Goal: Task Accomplishment & Management: Complete application form

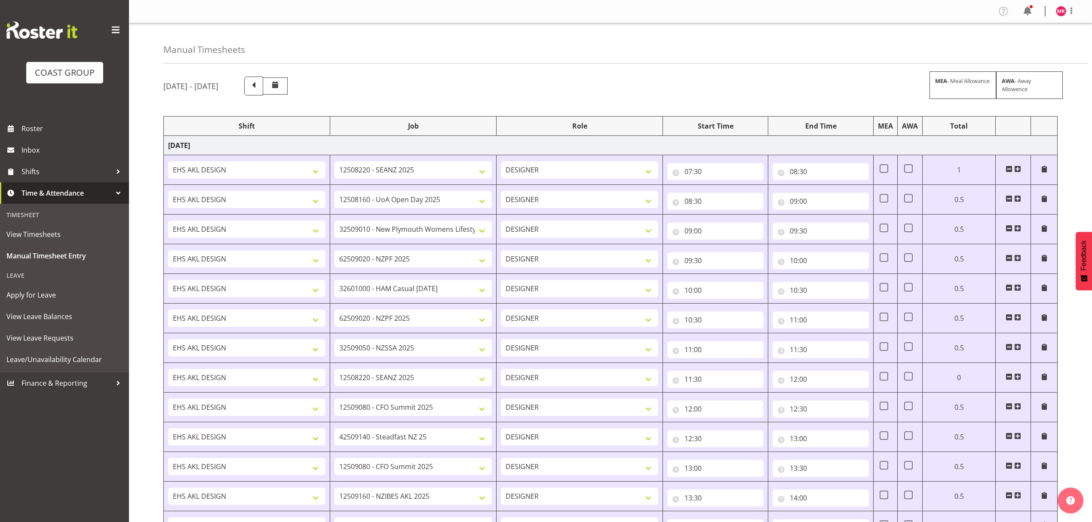
select select "1321"
select select "10251"
select select "1321"
select select "9993"
select select "1321"
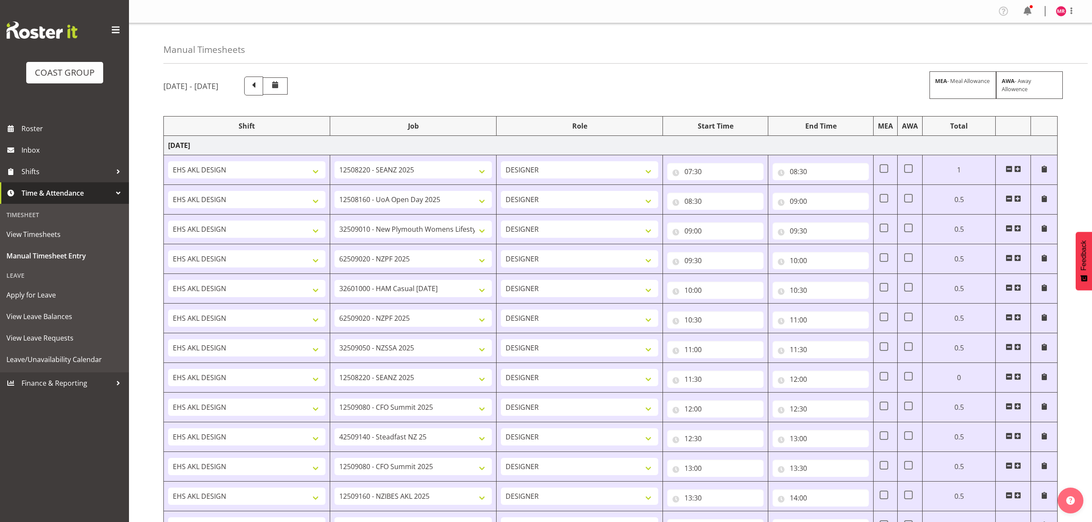
select select "8934"
select select "1321"
select select "9201"
select select "1321"
select select "10319"
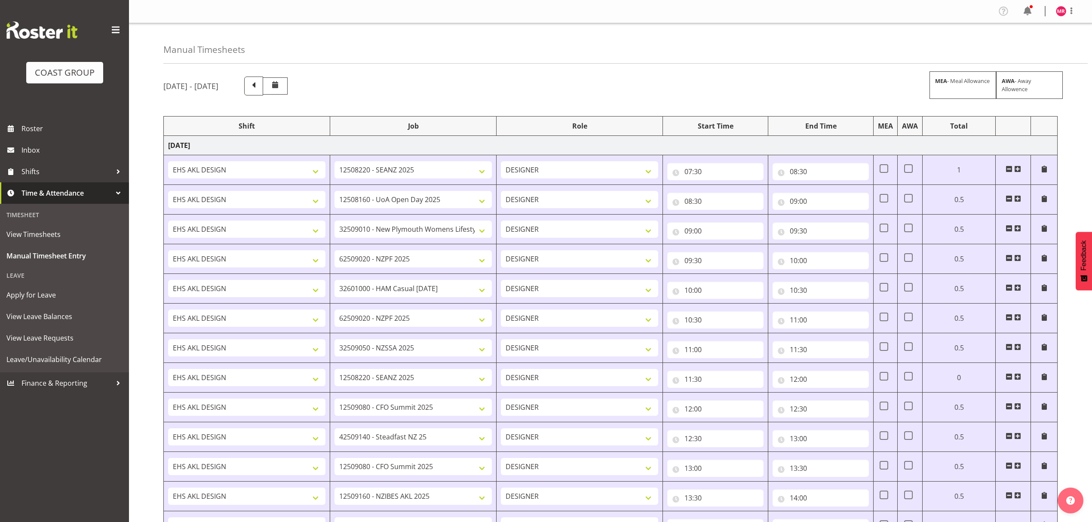
select select "1321"
select select "9201"
select select "1321"
select select "9321"
select select "1321"
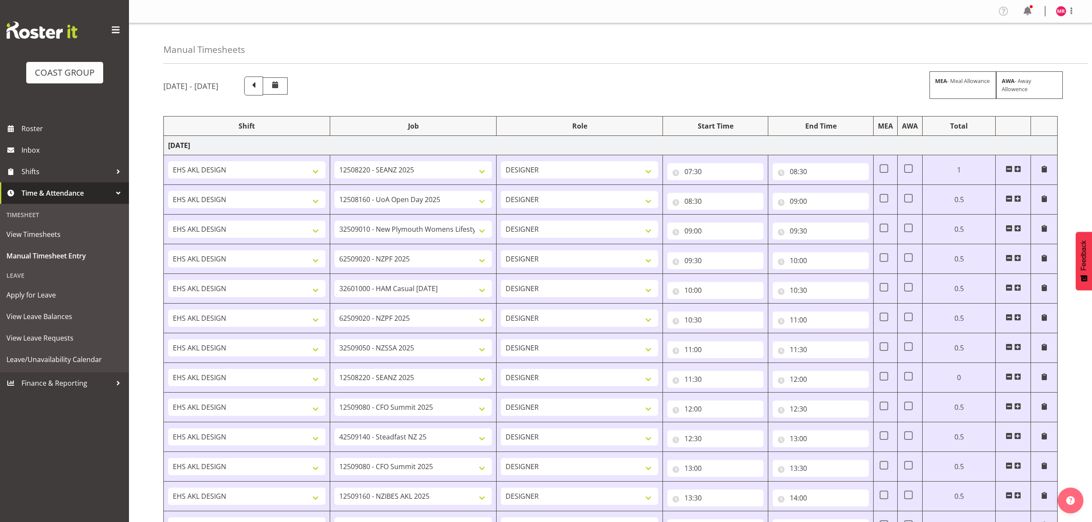
select select "10251"
select select "1321"
select select "9445"
select select "1321"
select select "10429"
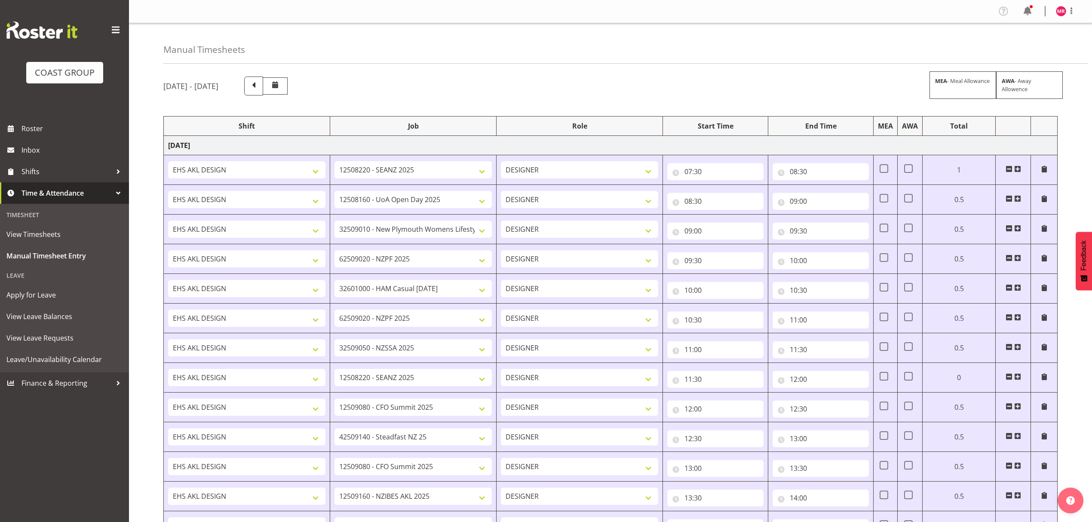
select select "1321"
select select "9445"
select select "1321"
select select "9816"
select select "1321"
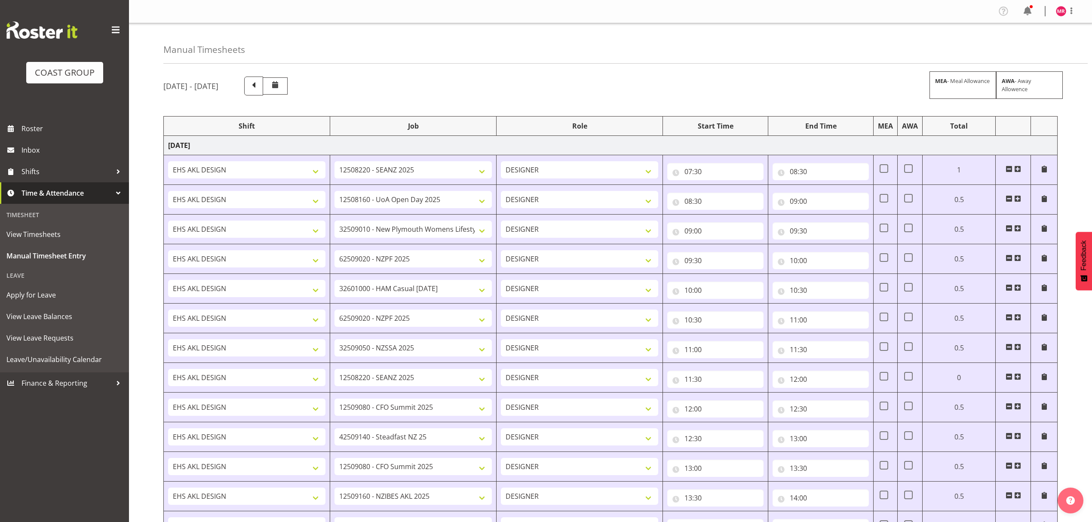
select select "10208"
select select "1321"
select select "9445"
select select "1321"
select select "9445"
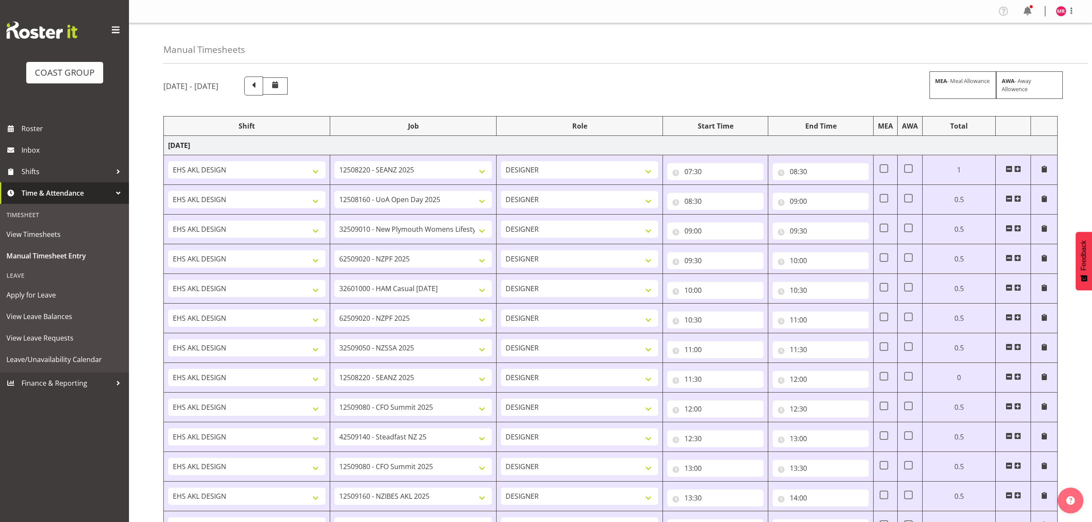
select select "1321"
select select "9201"
select select "1321"
select select "8963"
select select "1321"
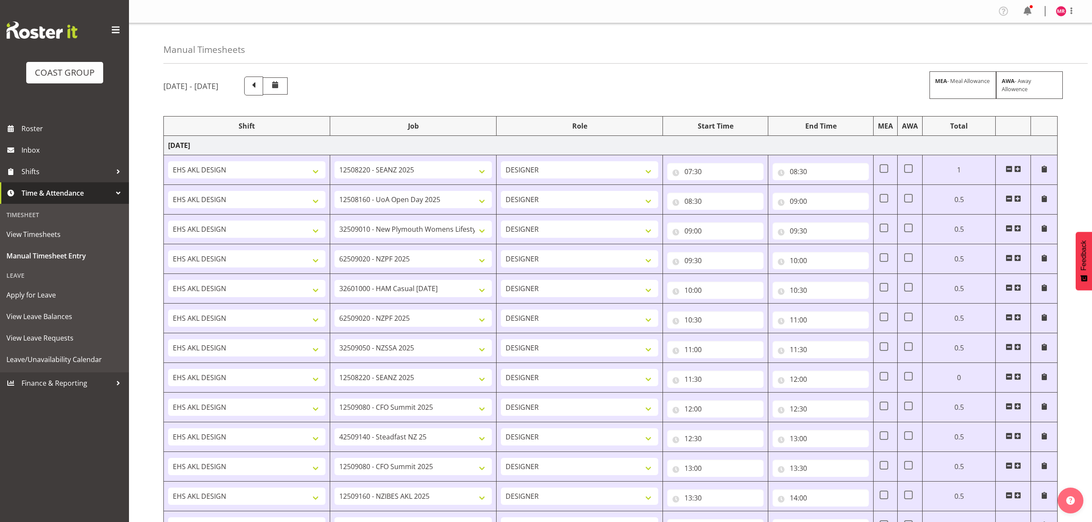
select select "9348"
select select "1321"
select select "9028"
select select "1321"
select select "9205"
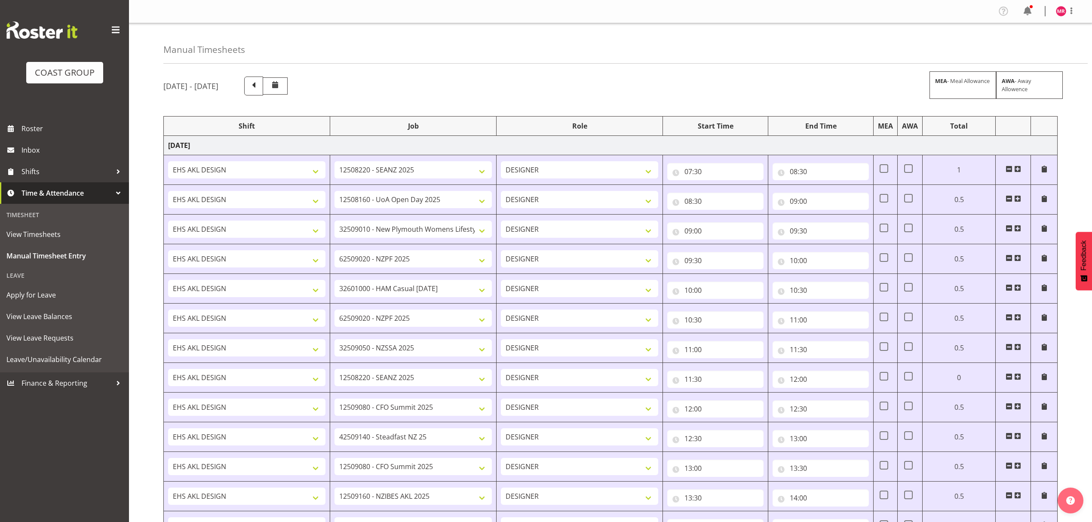
select select "1321"
select select "10313"
select select "1321"
select select "10539"
select select "1321"
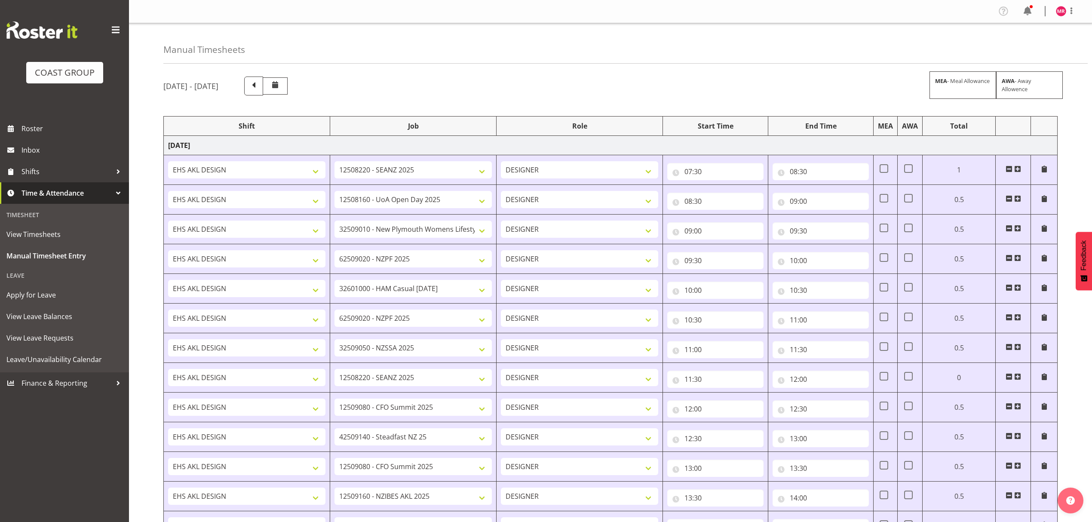
select select "9993"
select select "1321"
select select "8656"
select select "1321"
select select "10313"
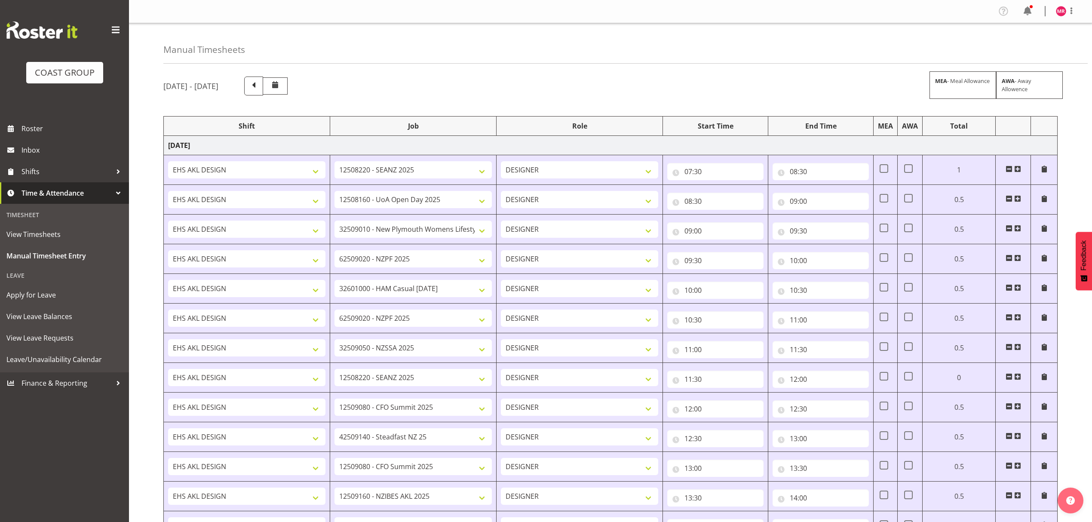
select select "1321"
select select "10539"
select select "1321"
select select "9205"
select select "1321"
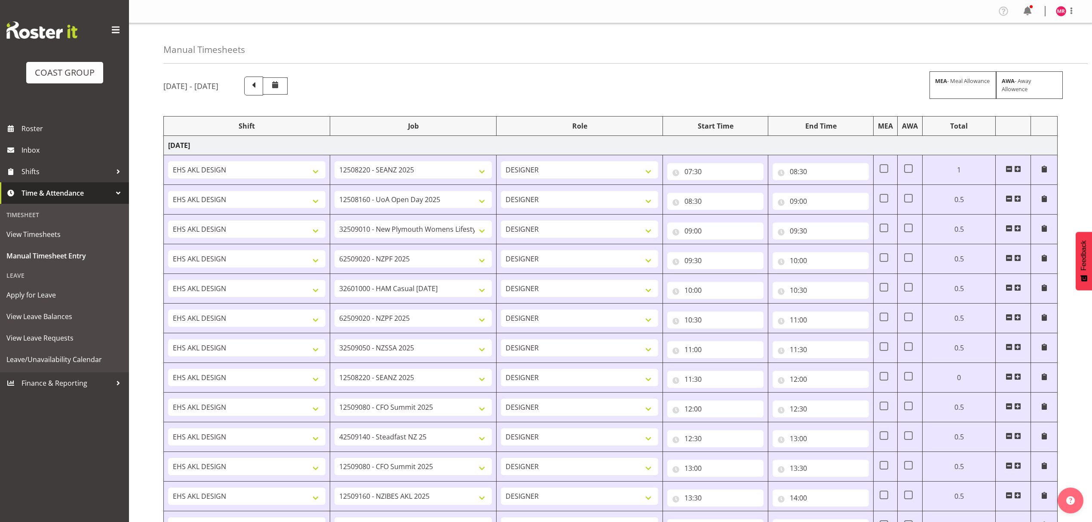
select select "9993"
select select "1321"
select select "10313"
select select "1321"
select select "8656"
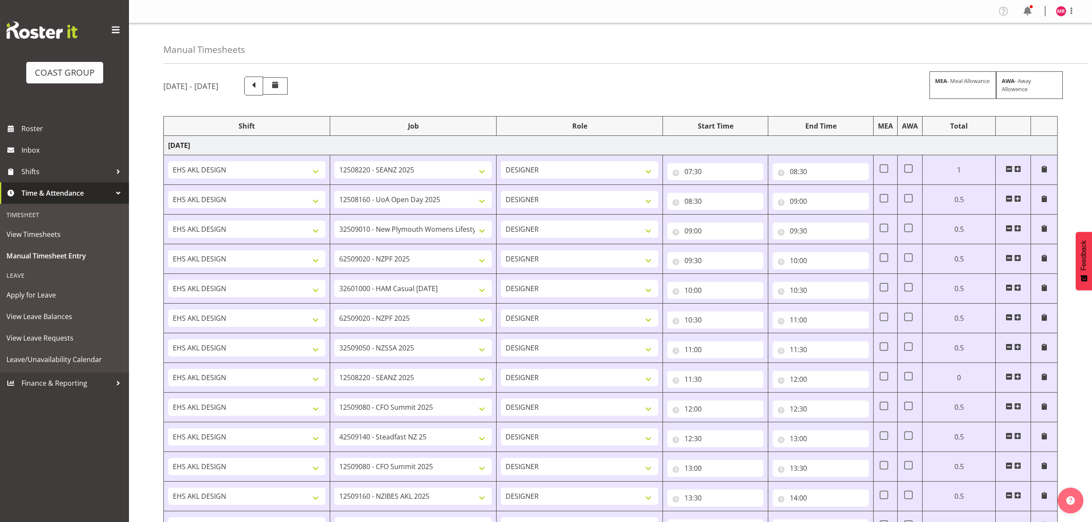
select select "1321"
select select "9445"
select select "1321"
select select "10387"
select select "1321"
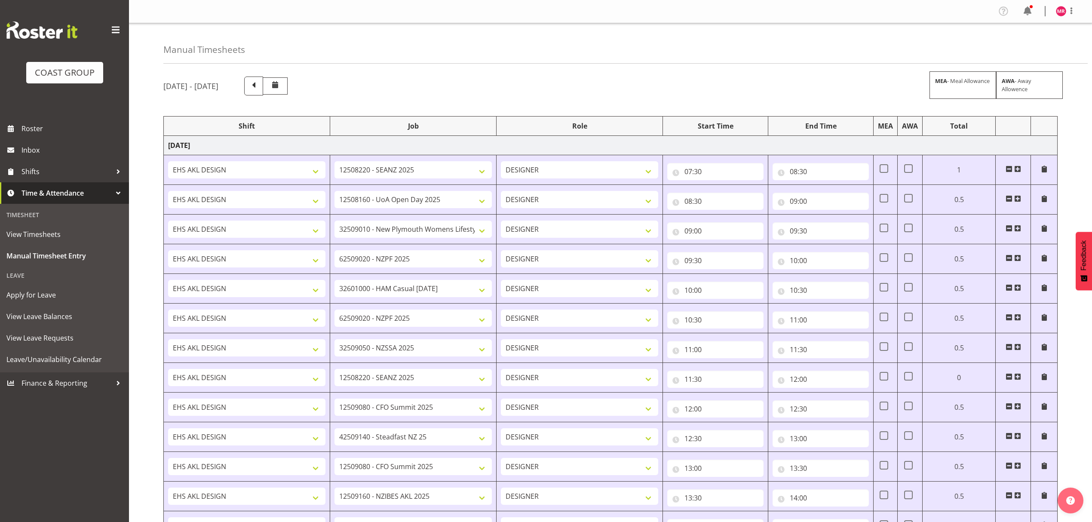
select select "9096"
select select "1321"
select select "10332"
select select "1321"
select select "9932"
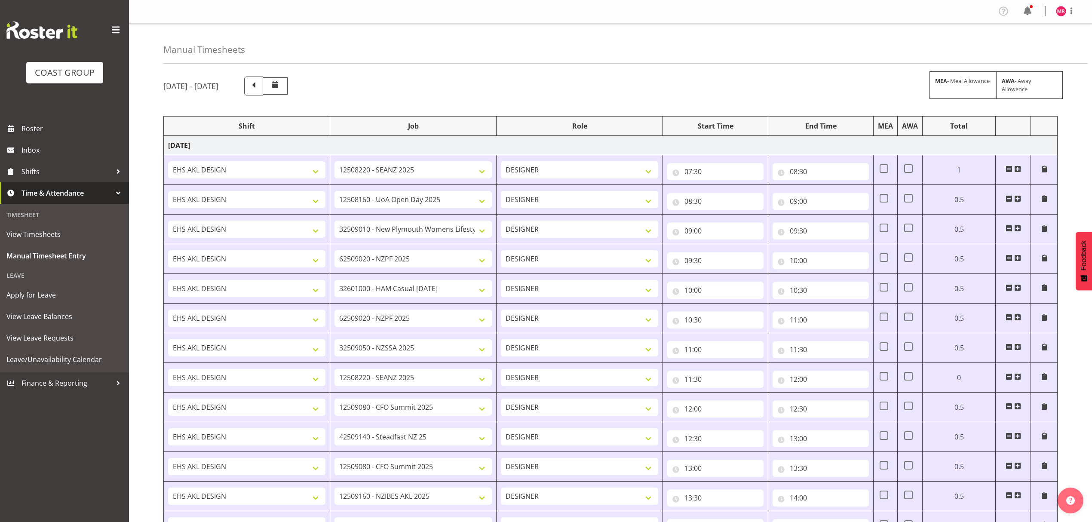
select select "1321"
select select "10332"
select select "1321"
select select "9797"
select select "1321"
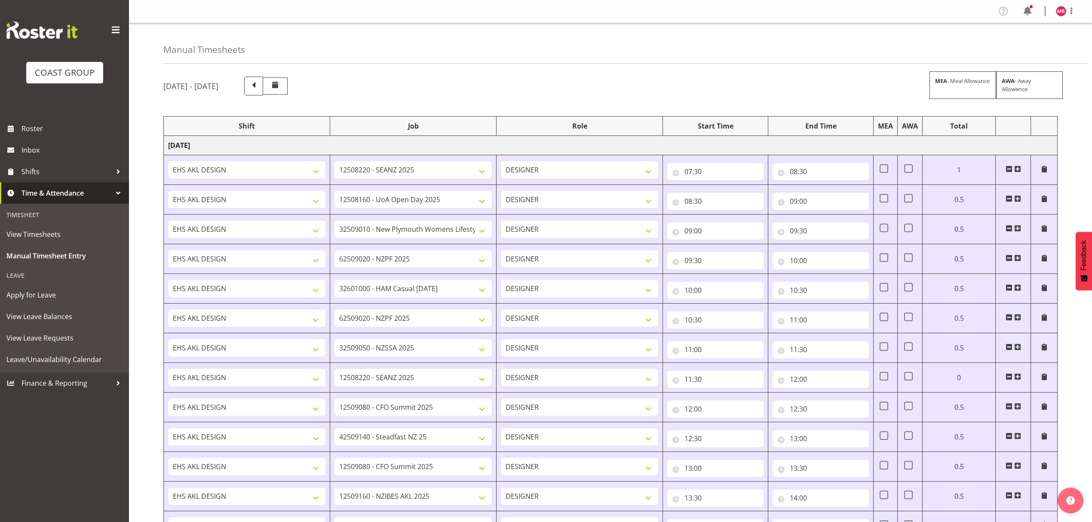
select select "10332"
select select "1321"
select select "8653"
select select "1321"
select select "9252"
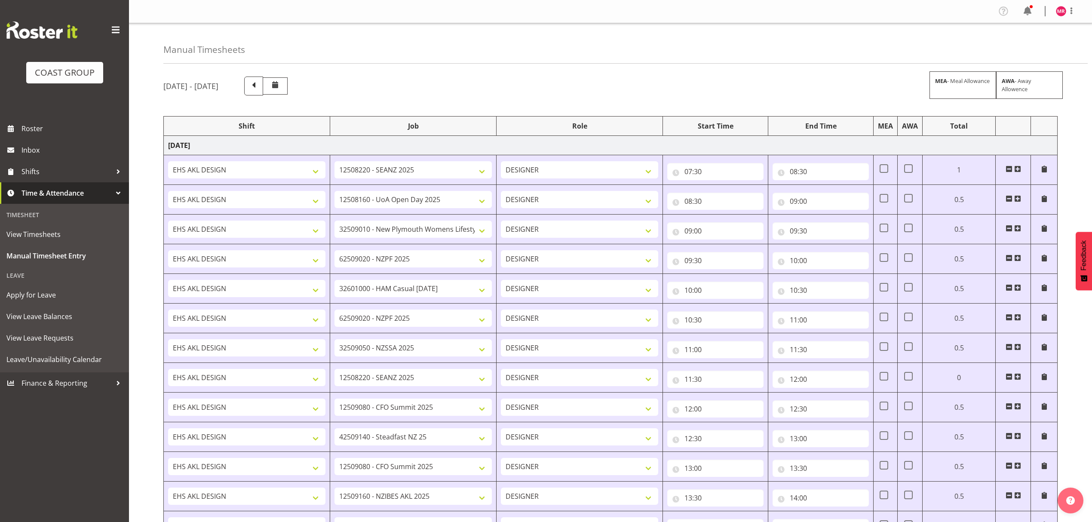
select select "1321"
select select "9445"
select select "1321"
select select "9235"
select select "1321"
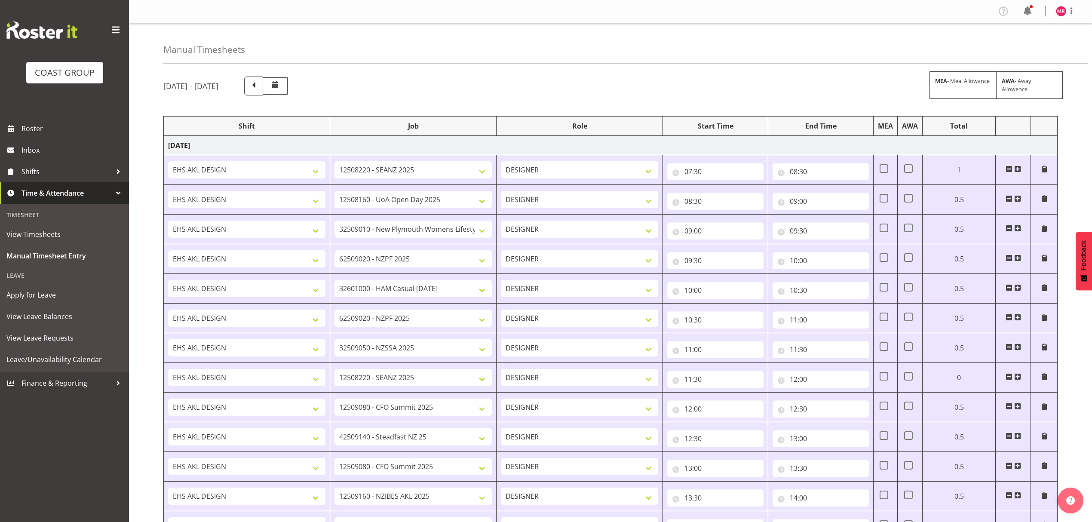
select select "9028"
select select "1321"
select select "9690"
select select "1321"
select select "9861"
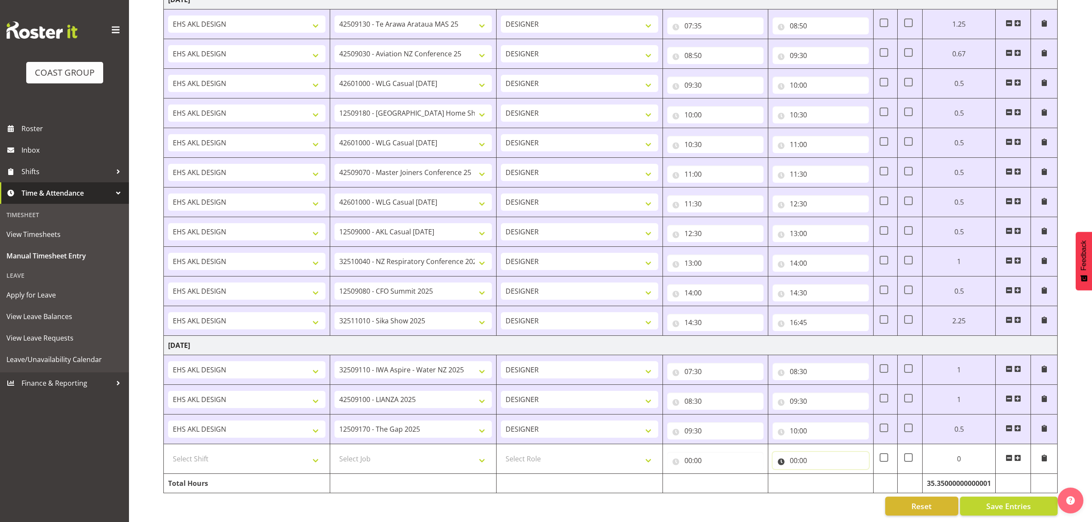
click at [826, 454] on input "00:00" at bounding box center [821, 460] width 96 height 17
drag, startPoint x: 830, startPoint y: 474, endPoint x: 824, endPoint y: 477, distance: 6.9
click at [830, 474] on select "00 01 02 03 04 05 06 07 08 09 10 11 12 13 14 15 16 17 18 19 20 21 22 23" at bounding box center [831, 482] width 19 height 17
select select "10"
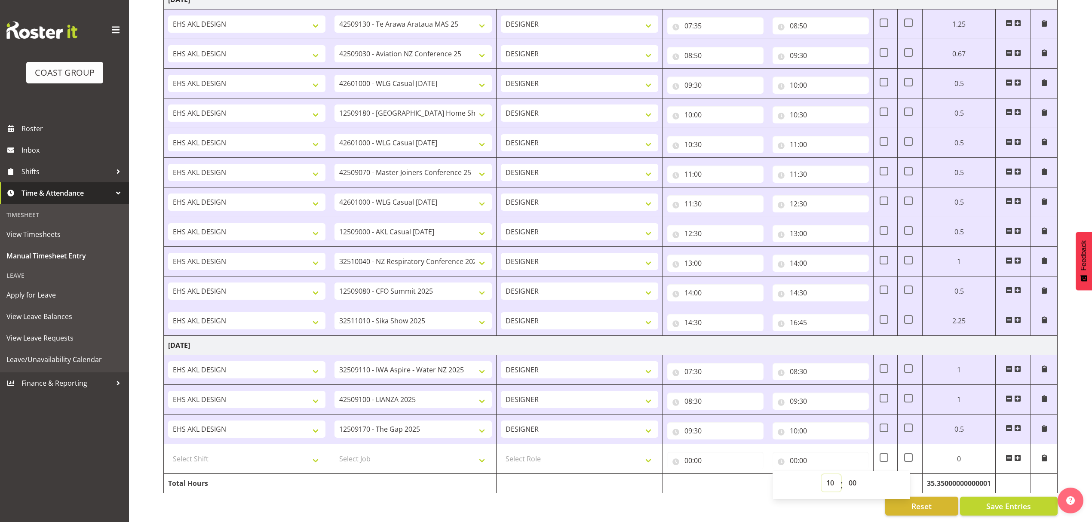
click at [822, 474] on select "00 01 02 03 04 05 06 07 08 09 10 11 12 13 14 15 16 17 18 19 20 21 22 23" at bounding box center [831, 482] width 19 height 17
type input "10:00"
click at [854, 482] on select "00 01 02 03 04 05 06 07 08 09 10 11 12 13 14 15 16 17 18 19 20 21 22 23 24 25 2…" at bounding box center [853, 482] width 19 height 17
select select "30"
click at [844, 474] on select "00 01 02 03 04 05 06 07 08 09 10 11 12 13 14 15 16 17 18 19 20 21 22 23 24 25 2…" at bounding box center [853, 482] width 19 height 17
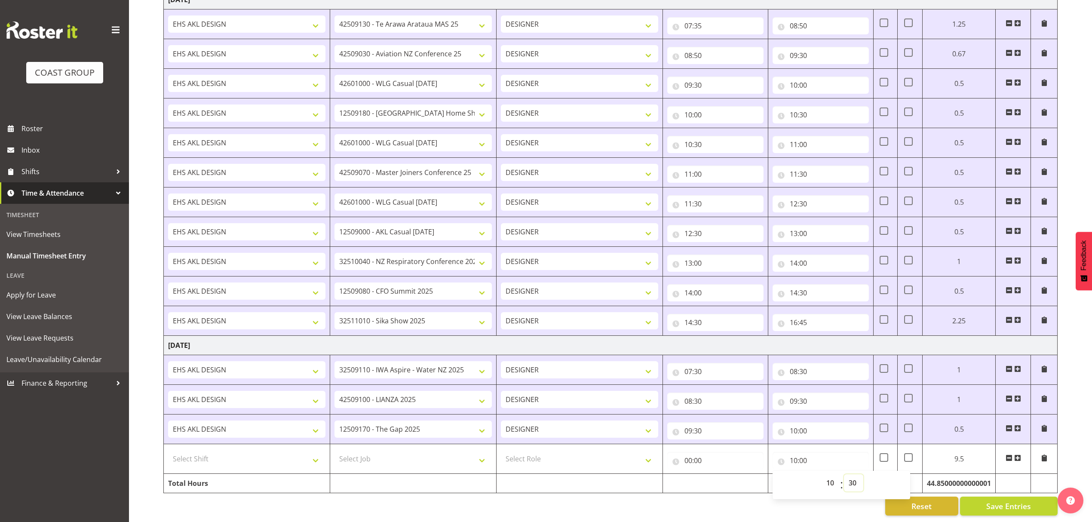
type input "10:30"
click at [699, 452] on input "00:00" at bounding box center [715, 460] width 96 height 17
drag, startPoint x: 723, startPoint y: 473, endPoint x: 721, endPoint y: 466, distance: 7.2
click at [723, 474] on select "00 01 02 03 04 05 06 07 08 09 10 11 12 13 14 15 16 17 18 19 20 21 22 23" at bounding box center [725, 482] width 19 height 17
select select "10"
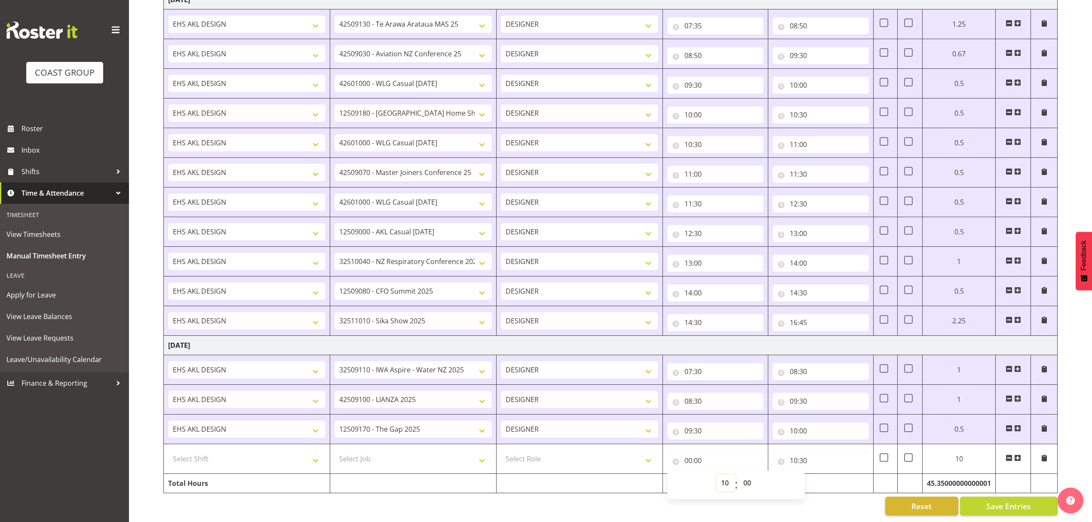
click at [716, 474] on select "00 01 02 03 04 05 06 07 08 09 10 11 12 13 14 15 16 17 18 19 20 21 22 23" at bounding box center [725, 482] width 19 height 17
type input "10:00"
click at [424, 455] on select "Select Job 1 Carlton Events 1 Carlton Hamilton 1 Carlton Wellington 1 EHS WAREH…" at bounding box center [413, 458] width 157 height 17
click at [422, 461] on td "Select Job 1 Carlton Events 1 Carlton Hamilton 1 Carlton Wellington 1 EHS WAREH…" at bounding box center [413, 459] width 166 height 30
click at [414, 450] on select "Select Job 1 Carlton Events 1 Carlton Hamilton 1 Carlton Wellington 1 EHS WAREH…" at bounding box center [413, 458] width 157 height 17
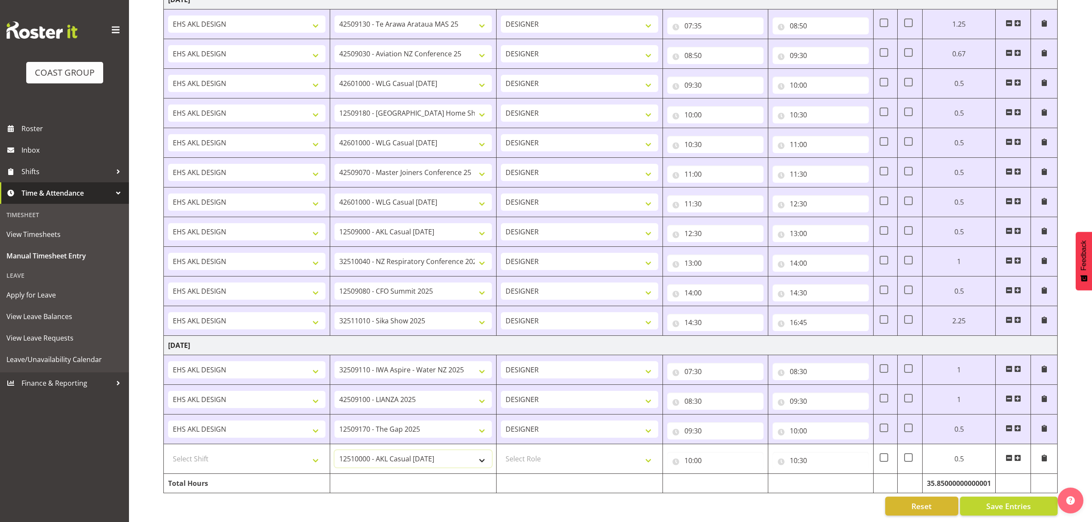
select select "9452"
click at [335, 450] on select "1 Carlton Events 1 Carlton Hamilton 1 Carlton Wellington 1 EHS WAREHOUSE/OFFICE…" at bounding box center [413, 458] width 157 height 17
click at [519, 455] on select "Select Role DESIGNER" at bounding box center [579, 458] width 157 height 17
select select "215"
click at [501, 450] on select "Select Role DESIGNER" at bounding box center [579, 458] width 157 height 17
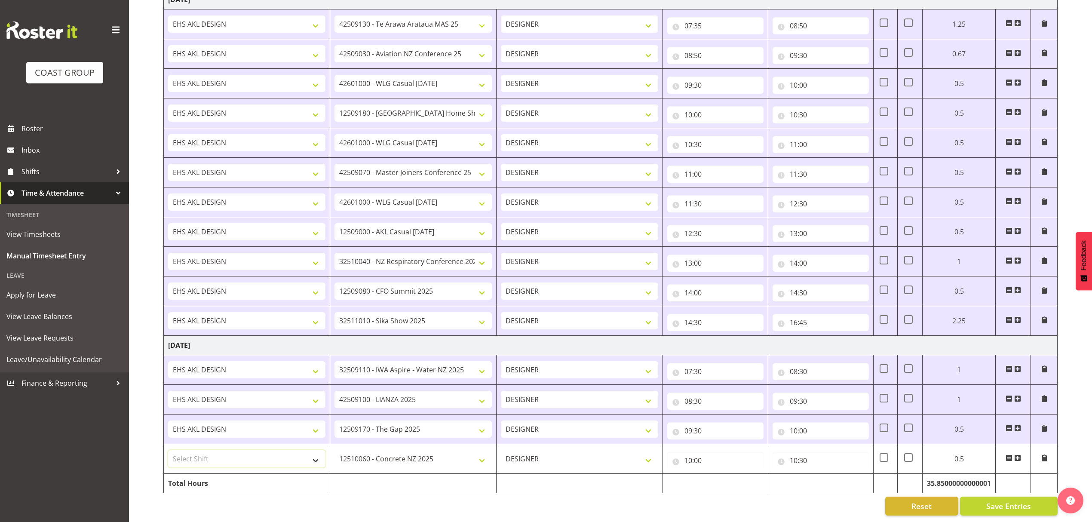
click at [218, 450] on select "Select Shift D+B @ HiNZ D+B Build D+B Build NZACA D+B Build Tech Day OCT 24 D+B…" at bounding box center [246, 458] width 157 height 17
select select "1321"
click at [168, 450] on select "Select Shift D+B @ HiNZ D+B Build D+B Build NZACA D+B Build Tech Day OCT 24 D+B…" at bounding box center [246, 458] width 157 height 17
click at [993, 501] on span "Save Entries" at bounding box center [1008, 506] width 45 height 11
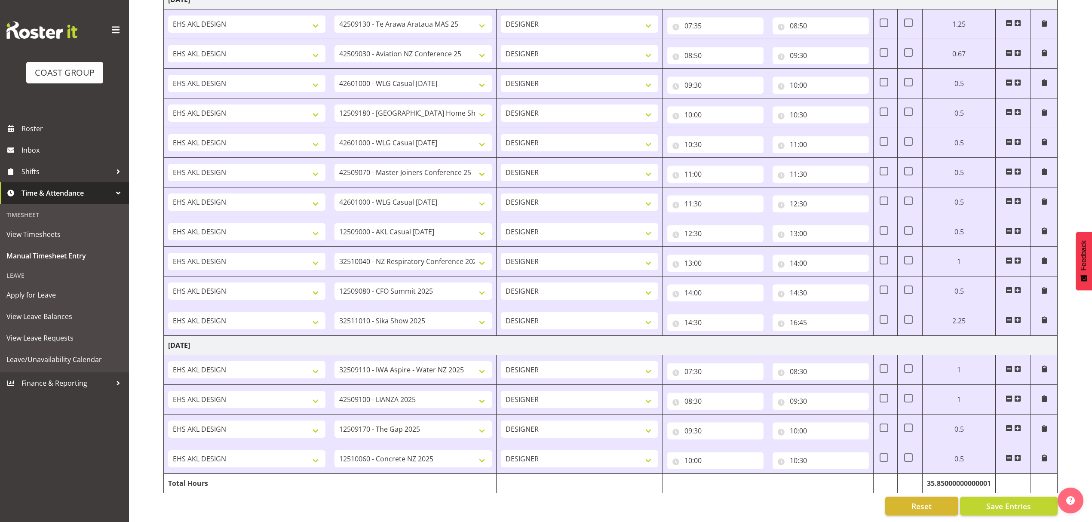
click at [1015, 455] on span at bounding box center [1017, 458] width 7 height 7
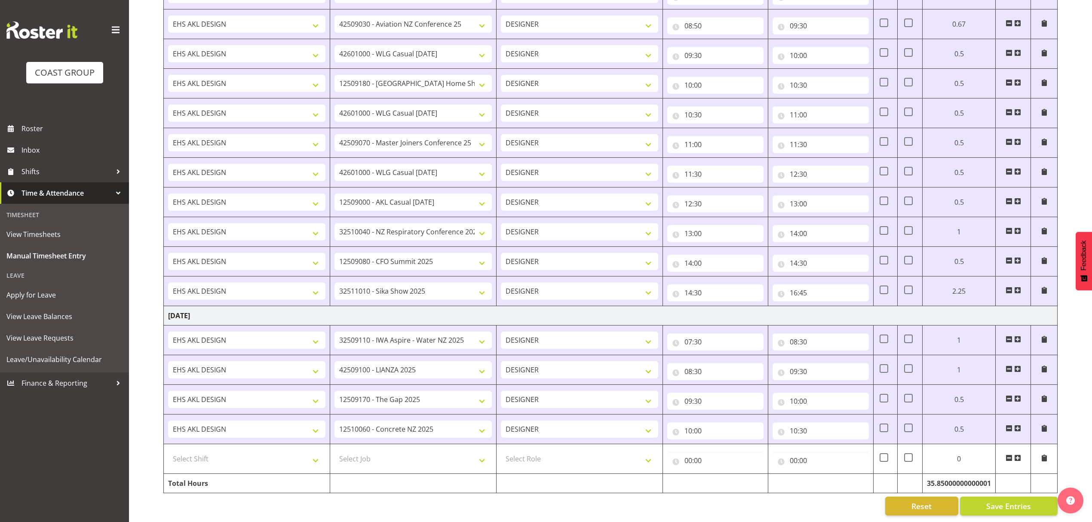
scroll to position [1269, 0]
click at [799, 449] on div "00:00 00 01 02 03 04 05 06 07 08 09 10 11 12 13 14 15 16 17 18 19 20 21 22 23 :…" at bounding box center [821, 459] width 96 height 21
click at [799, 452] on input "00:00" at bounding box center [821, 460] width 96 height 17
click at [833, 474] on select "00 01 02 03 04 05 06 07 08 09 10 11 12 13 14 15 16 17 18 19 20 21 22 23" at bounding box center [831, 482] width 19 height 17
select select "11"
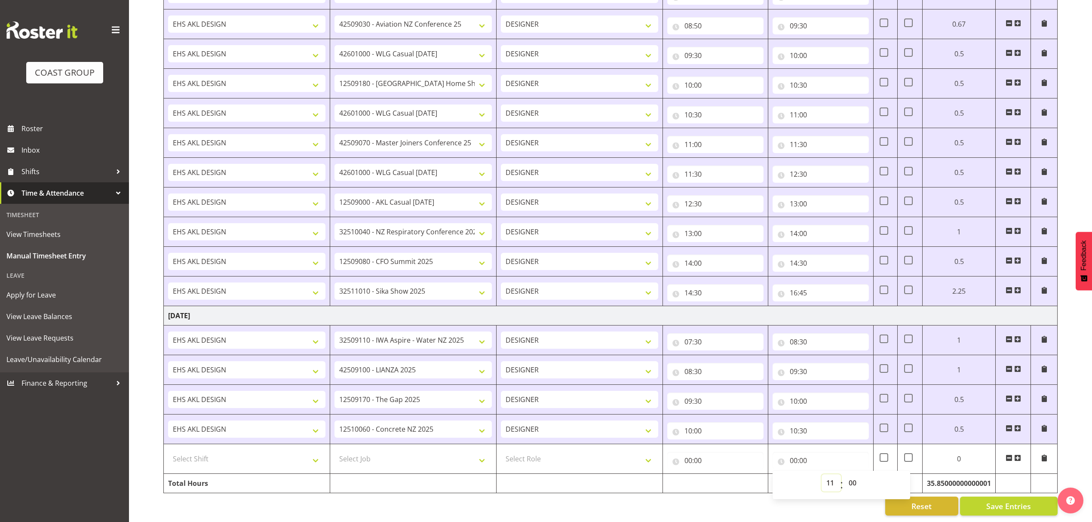
click at [822, 474] on select "00 01 02 03 04 05 06 07 08 09 10 11 12 13 14 15 16 17 18 19 20 21 22 23" at bounding box center [831, 482] width 19 height 17
type input "11:00"
click at [731, 452] on input "00:00" at bounding box center [715, 460] width 96 height 17
click at [726, 475] on select "00 01 02 03 04 05 06 07 08 09 10 11 12 13 14 15 16 17 18 19 20 21 22 23" at bounding box center [725, 482] width 19 height 17
select select "10"
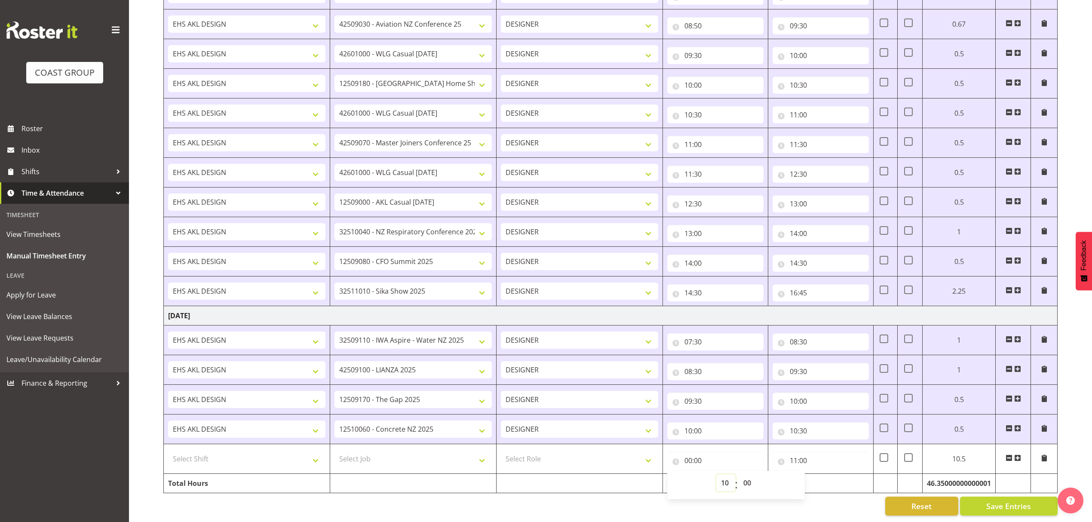
click at [716, 474] on select "00 01 02 03 04 05 06 07 08 09 10 11 12 13 14 15 16 17 18 19 20 21 22 23" at bounding box center [725, 482] width 19 height 17
type input "10:00"
click at [752, 474] on select "00 01 02 03 04 05 06 07 08 09 10 11 12 13 14 15 16 17 18 19 20 21 22 23 24 25 2…" at bounding box center [748, 482] width 19 height 17
select select "30"
click at [739, 474] on select "00 01 02 03 04 05 06 07 08 09 10 11 12 13 14 15 16 17 18 19 20 21 22 23 24 25 2…" at bounding box center [748, 482] width 19 height 17
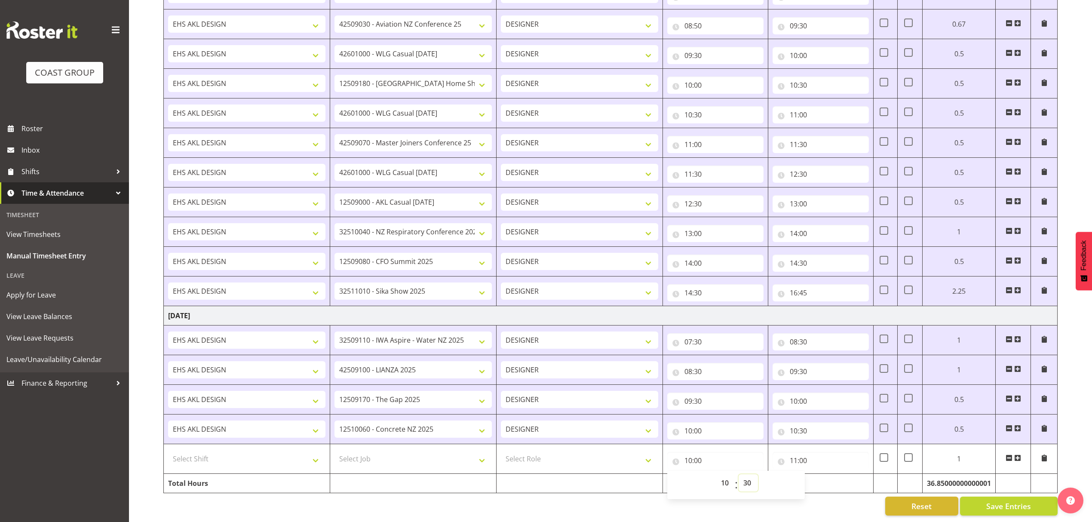
type input "10:30"
drag, startPoint x: 616, startPoint y: 450, endPoint x: 607, endPoint y: 456, distance: 10.8
click at [614, 451] on select "Select Role DESIGNER" at bounding box center [579, 458] width 157 height 17
select select "215"
click at [501, 450] on select "Select Role DESIGNER" at bounding box center [579, 458] width 157 height 17
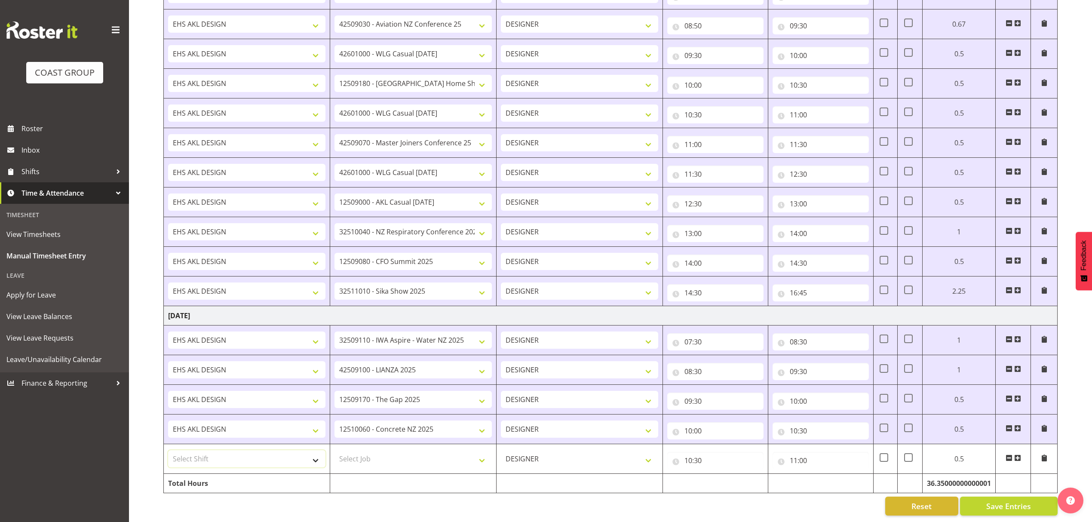
click at [272, 453] on select "Select Shift D+B @ HiNZ D+B Build D+B Build NZACA D+B Build Tech Day OCT 24 D+B…" at bounding box center [246, 458] width 157 height 17
select select "1321"
click at [168, 450] on select "Select Shift D+B @ HiNZ D+B Build D+B Build NZACA D+B Build Tech Day OCT 24 D+B…" at bounding box center [246, 458] width 157 height 17
click at [415, 450] on select "Select Job 1 Carlton Events 1 Carlton Hamilton 1 Carlton Wellington 1 EHS WAREH…" at bounding box center [413, 458] width 157 height 17
select select "9028"
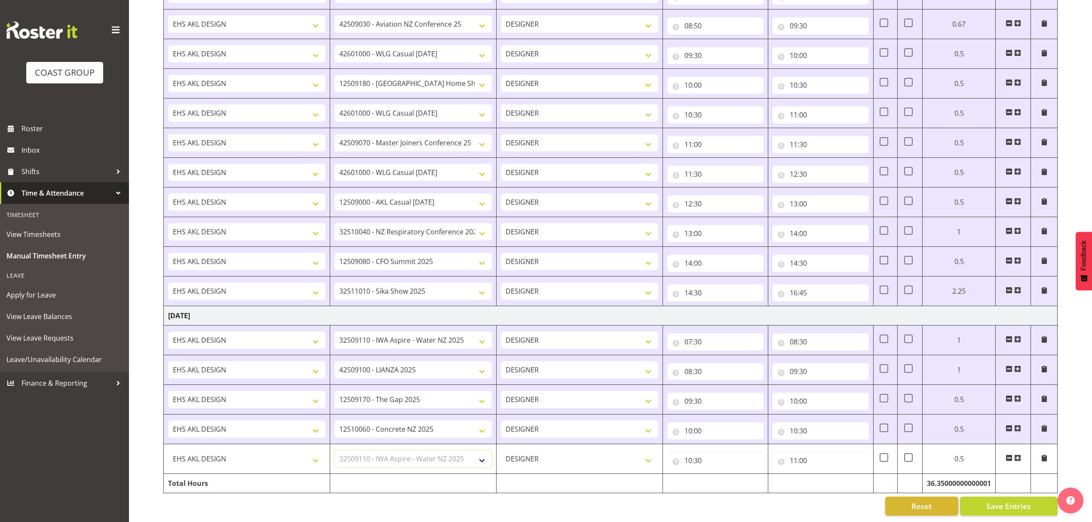
click at [335, 450] on select "Select Job 1 Carlton Events 1 Carlton Hamilton 1 Carlton Wellington 1 EHS WAREH…" at bounding box center [413, 458] width 157 height 17
click at [1000, 501] on span "Save Entries" at bounding box center [1008, 506] width 45 height 11
click at [1012, 501] on span "Save Entries" at bounding box center [1008, 506] width 45 height 11
